Goal: Task Accomplishment & Management: Use online tool/utility

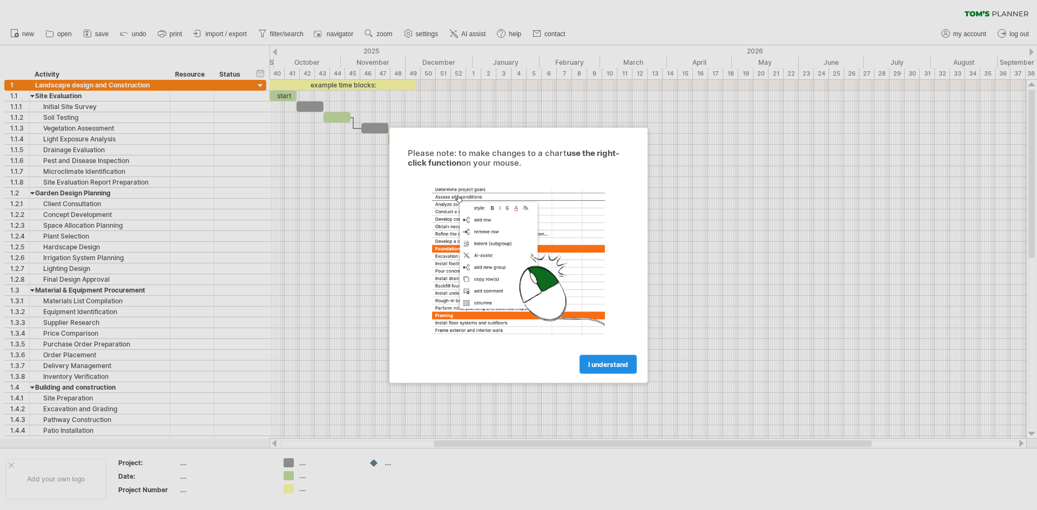
click at [592, 363] on span "I understand" at bounding box center [608, 364] width 40 height 8
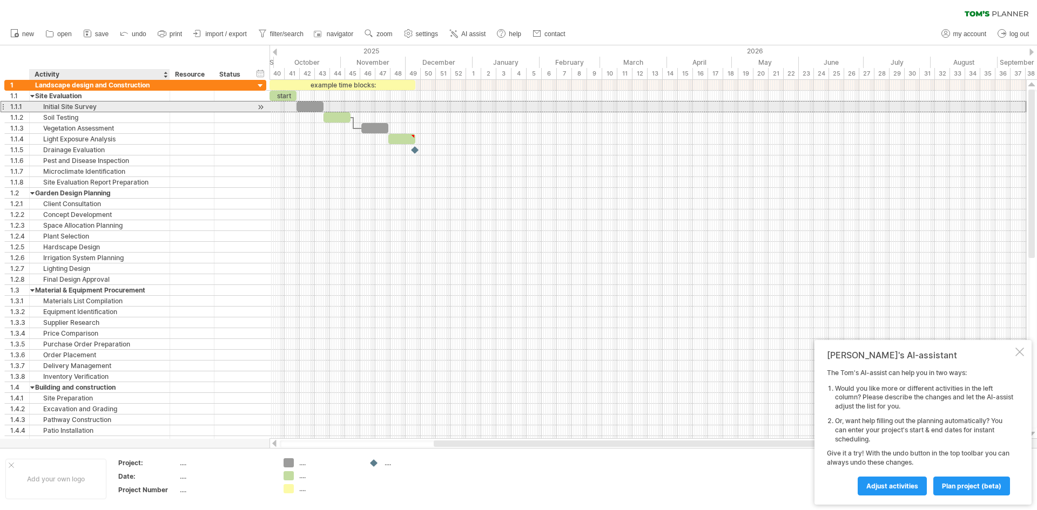
click at [70, 106] on div "Initial Site Survey" at bounding box center [99, 107] width 129 height 10
click at [70, 106] on input "**********" at bounding box center [99, 107] width 129 height 10
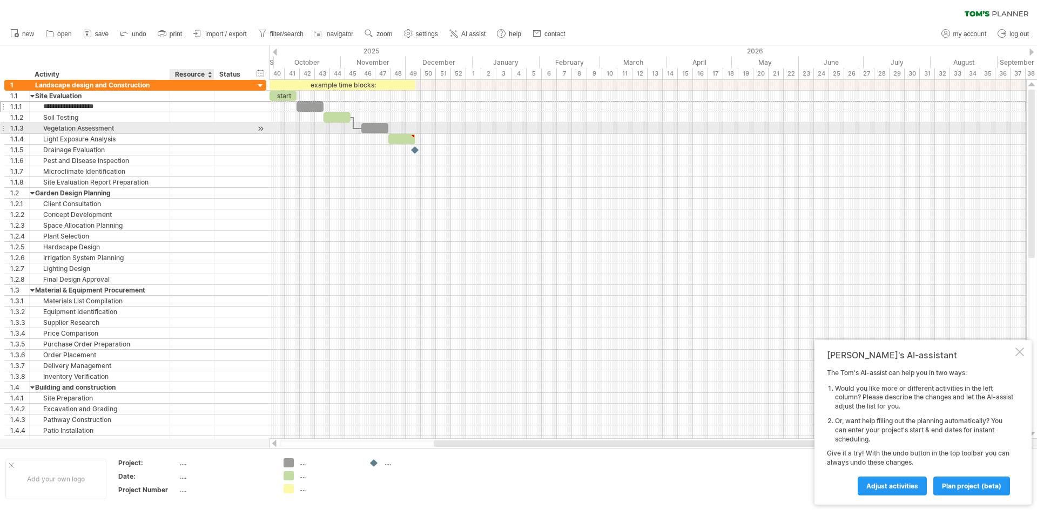
click at [198, 127] on div at bounding box center [191, 128] width 33 height 10
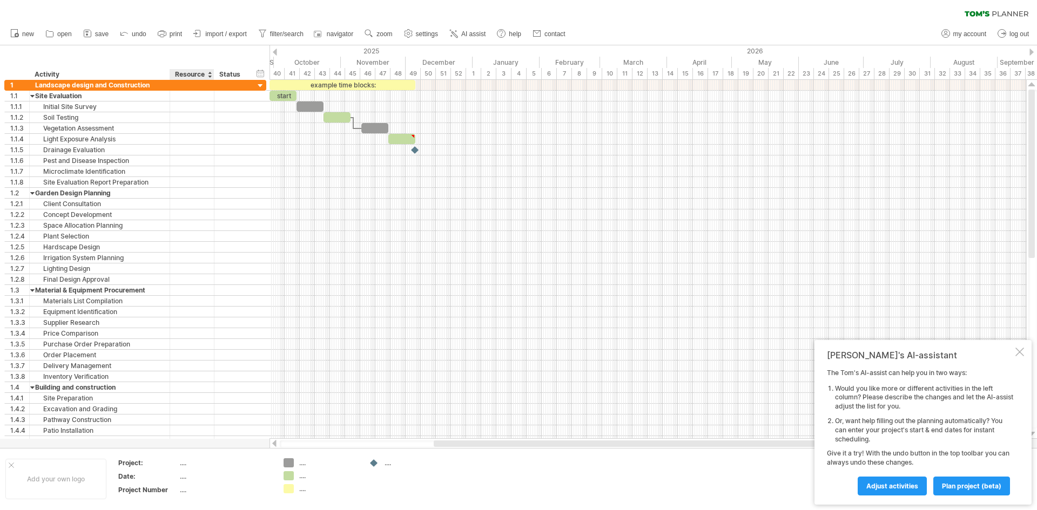
click at [181, 50] on div "hide start/end/duration show start/end/duration ******** Activity ******** Reso…" at bounding box center [134, 62] width 269 height 35
click at [417, 73] on div "49" at bounding box center [412, 73] width 15 height 11
click at [411, 72] on div "49" at bounding box center [412, 73] width 15 height 11
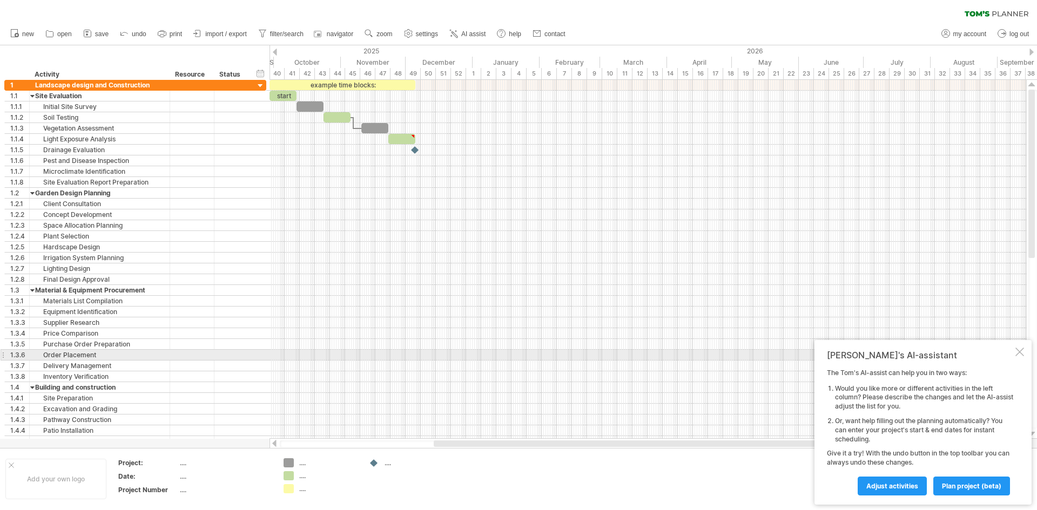
click at [1017, 352] on div at bounding box center [1019, 352] width 9 height 9
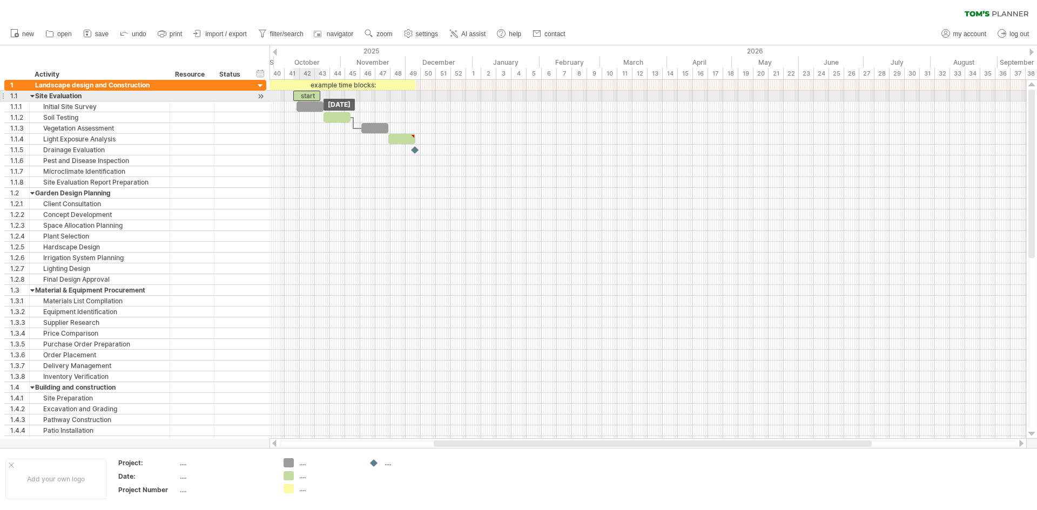
drag, startPoint x: 283, startPoint y: 96, endPoint x: 308, endPoint y: 99, distance: 24.5
click at [308, 99] on div "example time blocks: start [DATE] [DATE]" at bounding box center [647, 259] width 756 height 359
drag, startPoint x: 309, startPoint y: 98, endPoint x: 275, endPoint y: 99, distance: 34.0
click at [275, 99] on div "example time blocks: start [DATE] [DATE]" at bounding box center [647, 259] width 756 height 359
drag, startPoint x: 275, startPoint y: 99, endPoint x: 287, endPoint y: 96, distance: 12.2
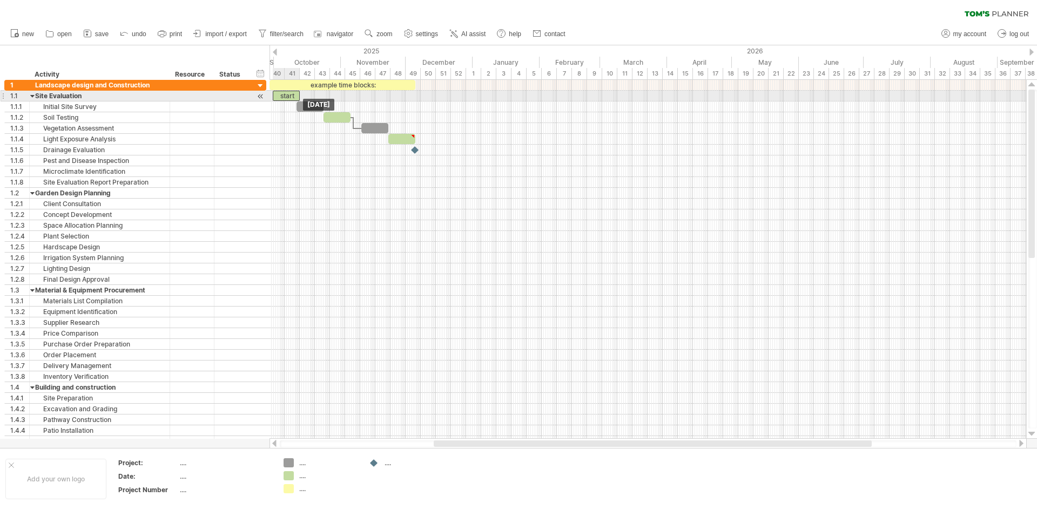
click at [287, 96] on div "start" at bounding box center [286, 96] width 27 height 10
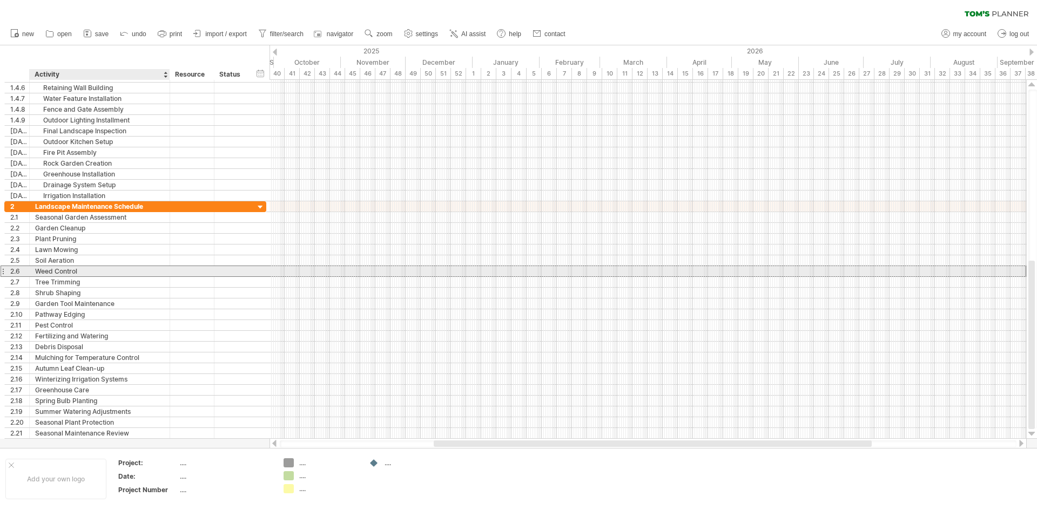
click at [73, 270] on div "Weed Control" at bounding box center [99, 271] width 129 height 10
click at [73, 270] on input "**********" at bounding box center [99, 271] width 129 height 10
type input "**********"
click at [55, 282] on div "Tree Trimming" at bounding box center [99, 282] width 129 height 10
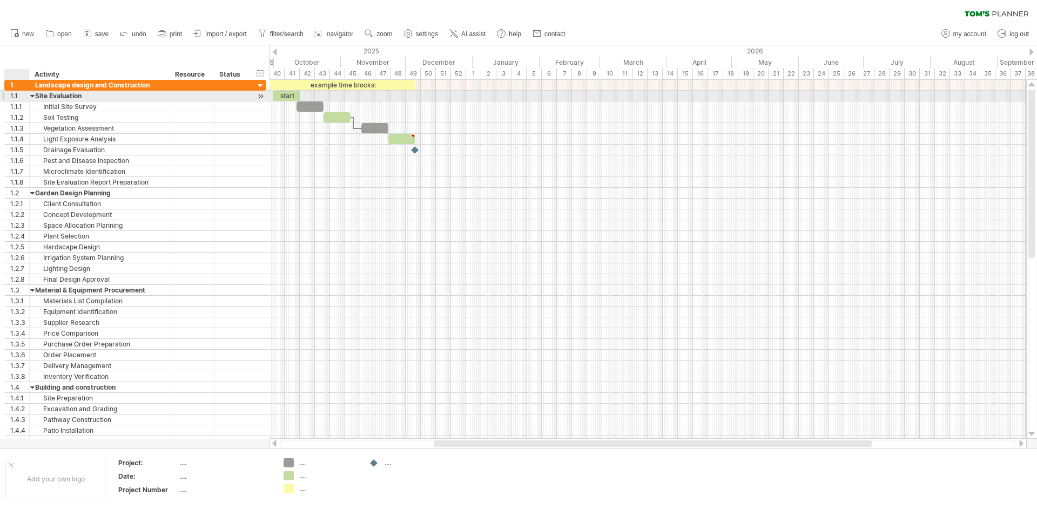
click at [32, 96] on div at bounding box center [32, 96] width 5 height 10
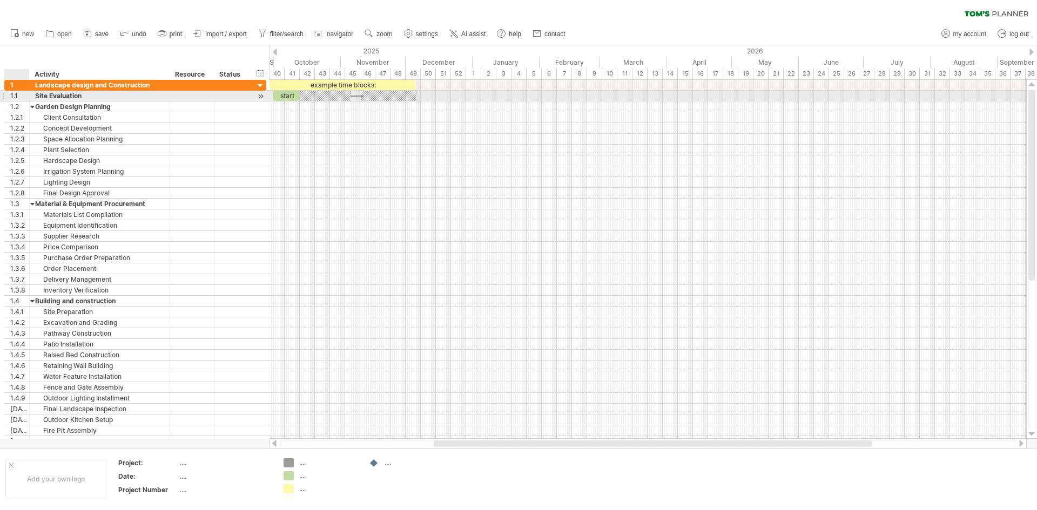
click at [32, 96] on div at bounding box center [32, 96] width 5 height 10
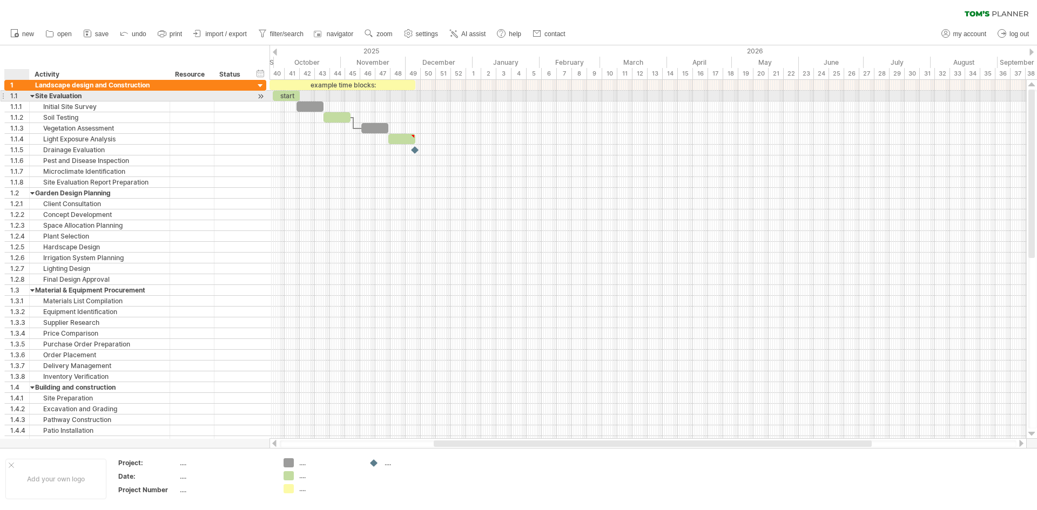
click at [32, 96] on div at bounding box center [32, 96] width 5 height 10
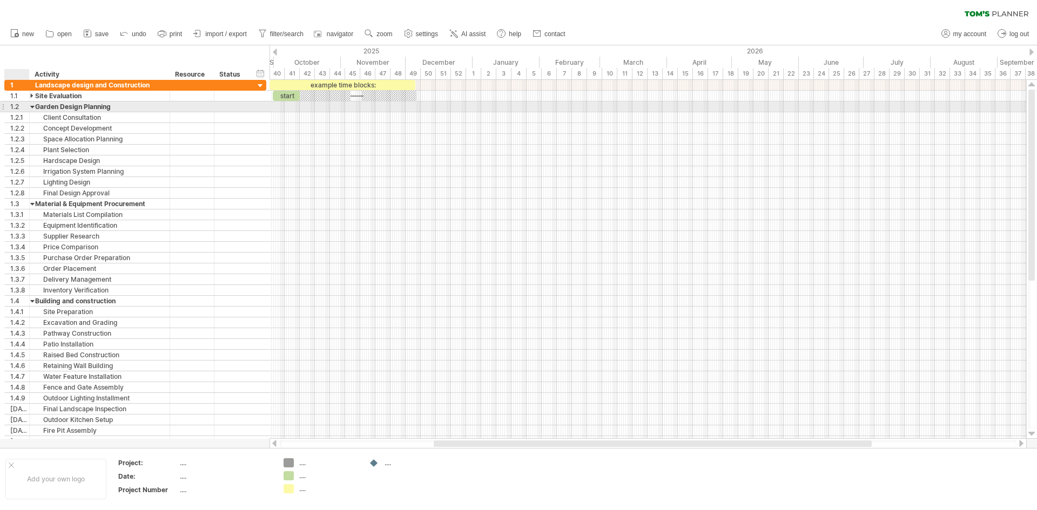
click at [30, 104] on div at bounding box center [32, 107] width 5 height 10
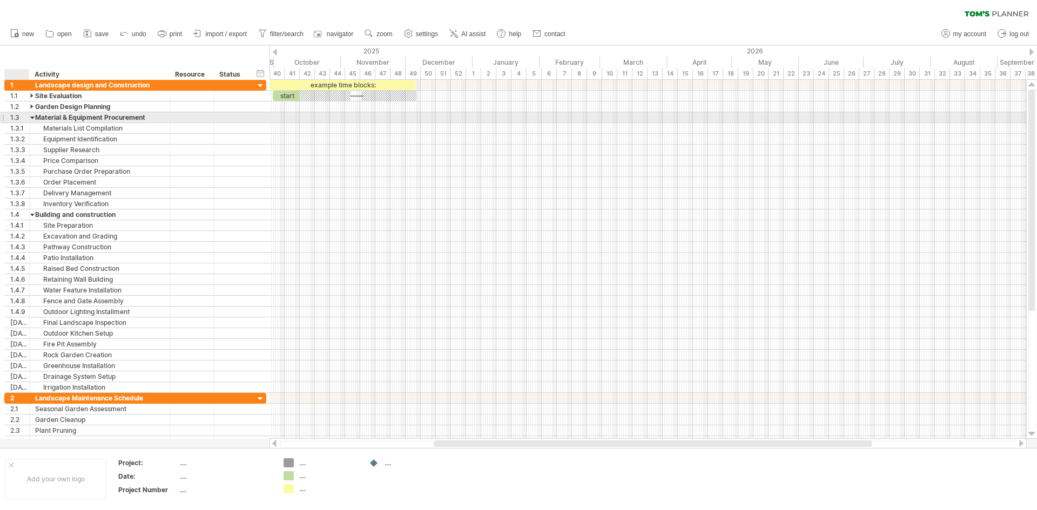
click at [30, 119] on div at bounding box center [32, 117] width 5 height 10
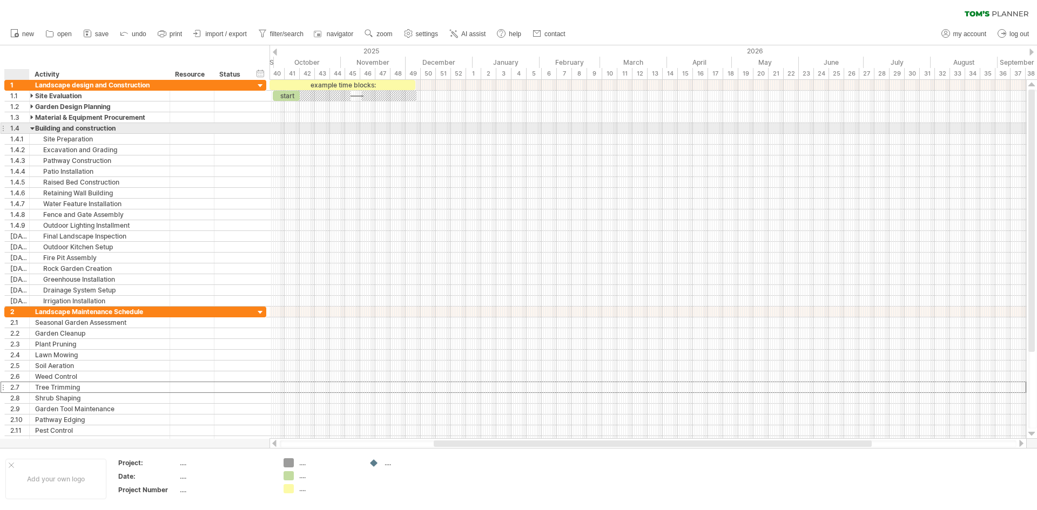
click at [30, 124] on div at bounding box center [32, 128] width 5 height 10
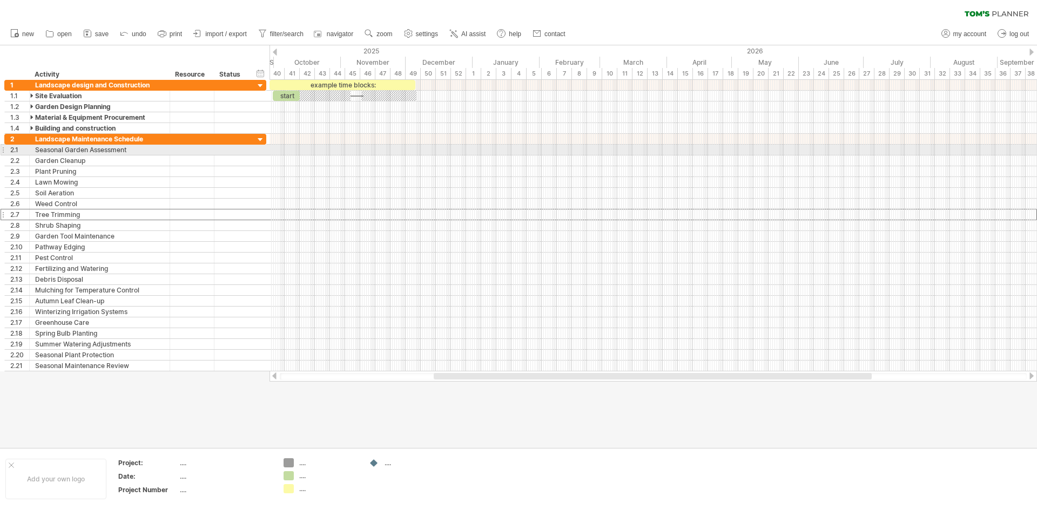
click at [288, 148] on div at bounding box center [652, 150] width 767 height 11
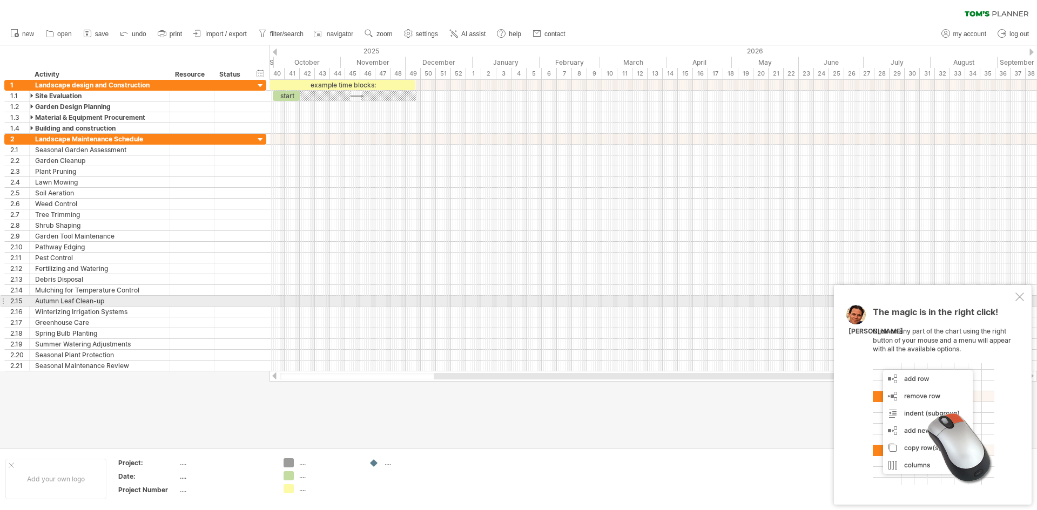
click at [1017, 296] on div at bounding box center [1019, 297] width 9 height 9
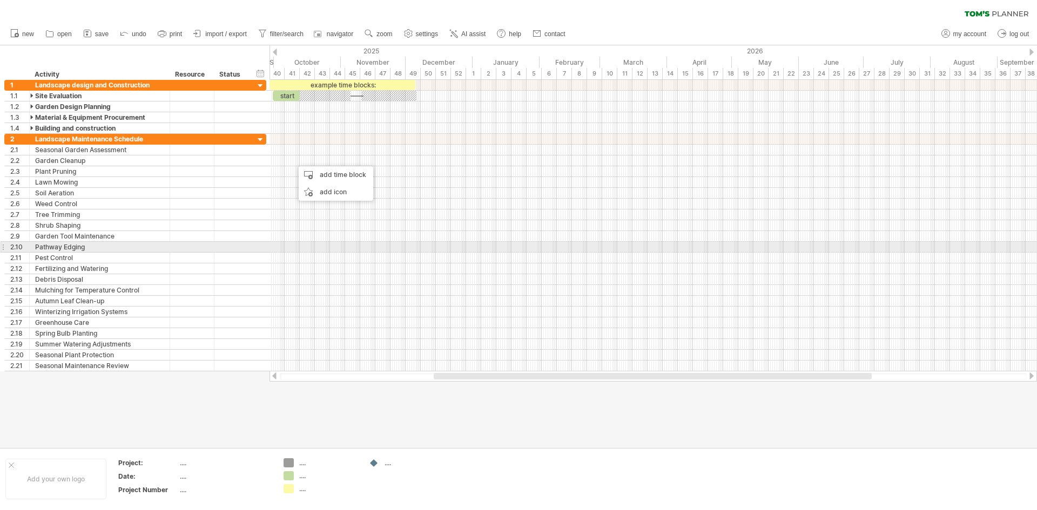
click at [315, 250] on div at bounding box center [652, 247] width 767 height 11
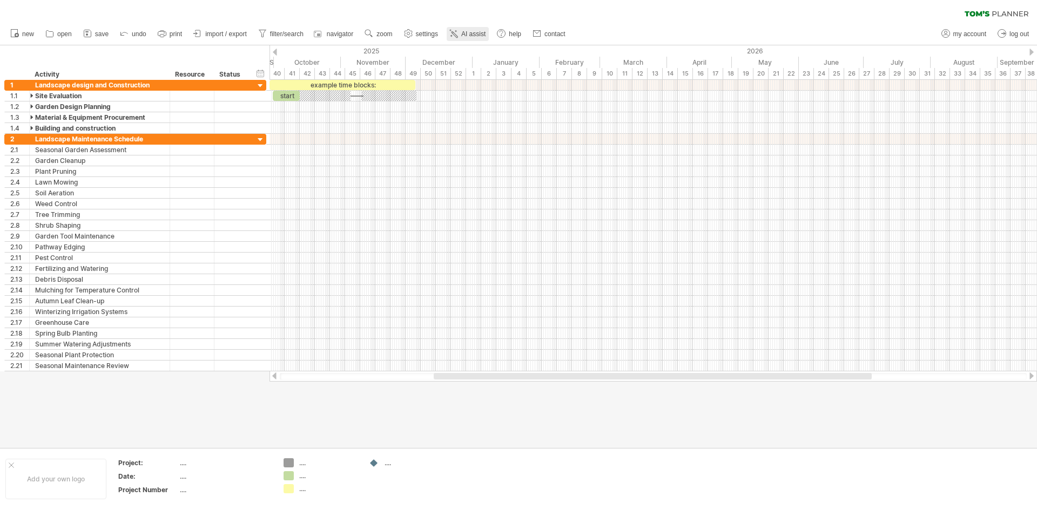
click at [475, 37] on span "AI assist" at bounding box center [473, 34] width 24 height 8
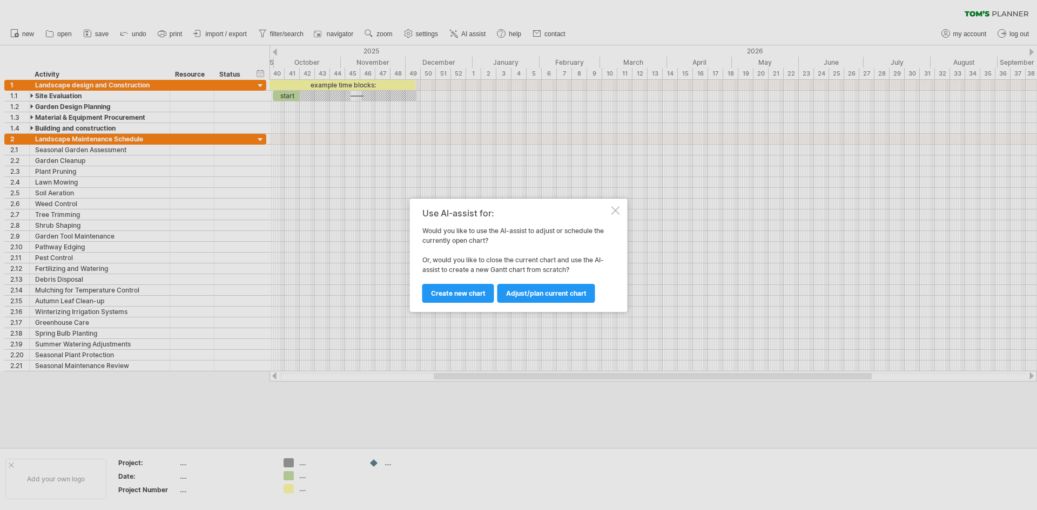
click at [616, 209] on div at bounding box center [615, 210] width 9 height 9
